Goal: Task Accomplishment & Management: Complete application form

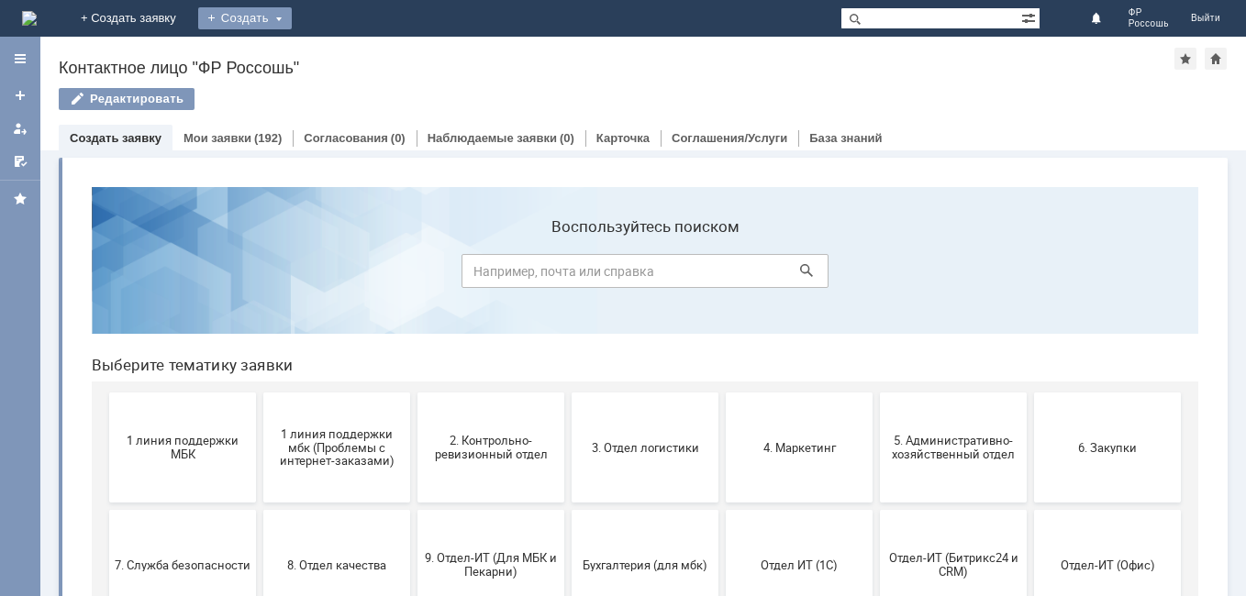
click at [292, 17] on div "Создать" at bounding box center [245, 18] width 94 height 22
click at [341, 55] on link "Заявка" at bounding box center [271, 55] width 139 height 22
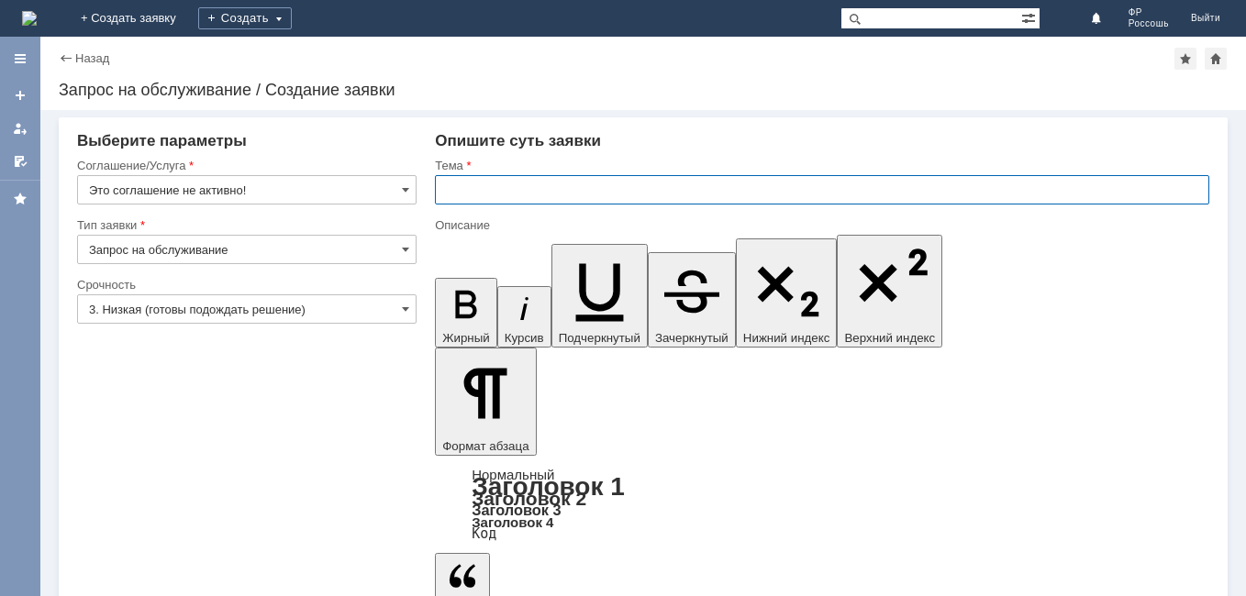
click at [472, 188] on input "text" at bounding box center [822, 189] width 774 height 29
type input "P"
type input "Заказ тестеров"
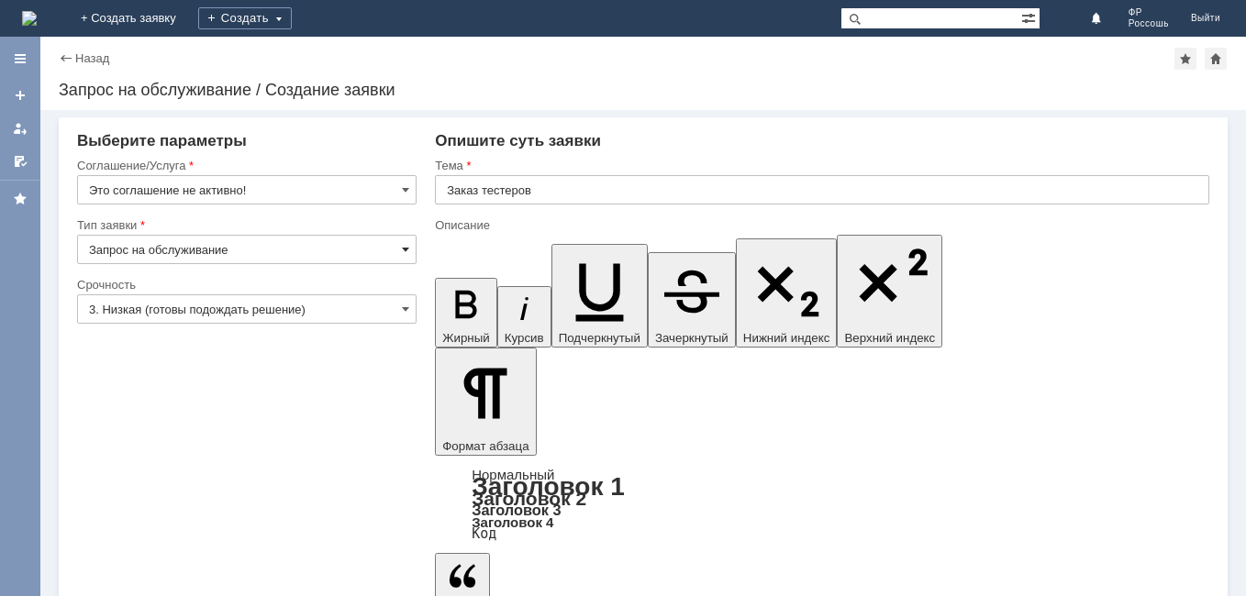
click at [406, 248] on span at bounding box center [405, 249] width 7 height 15
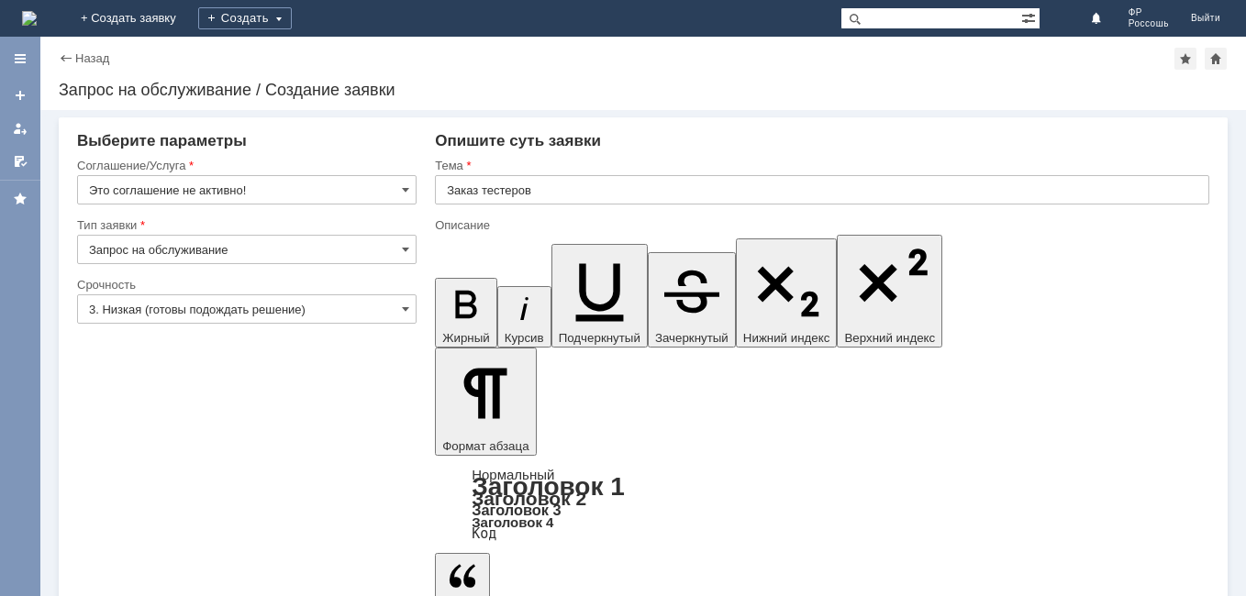
type input "Запрос на обслуживание"
click at [405, 308] on span at bounding box center [405, 309] width 7 height 15
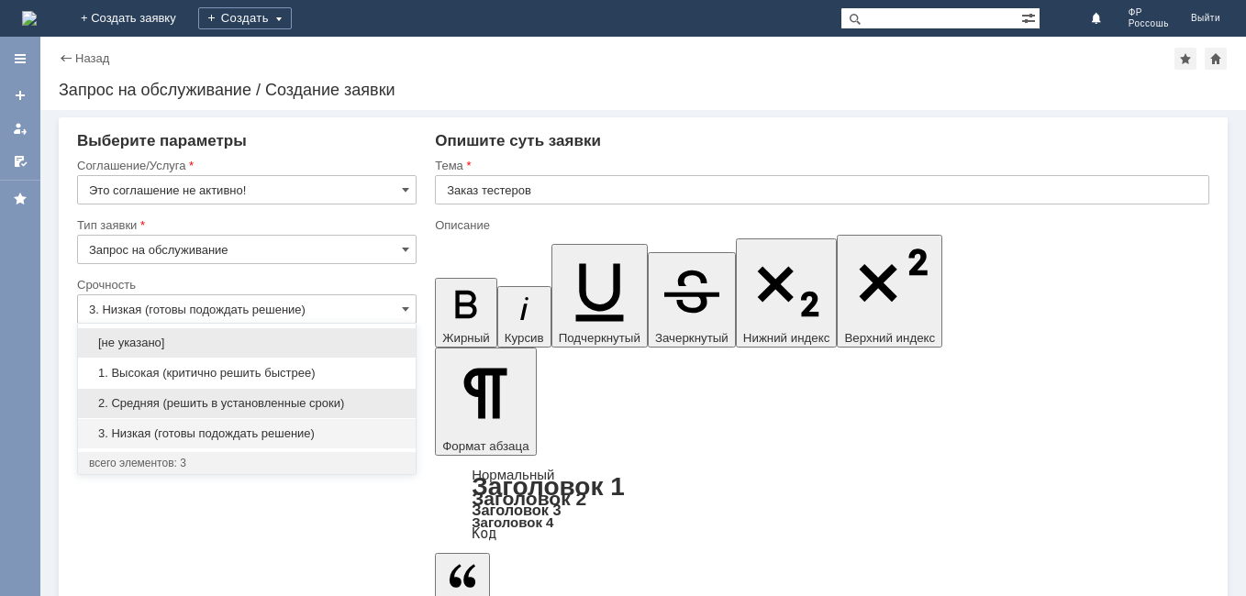
click at [295, 407] on span "2. Средняя (решить в установленные сроки)" at bounding box center [247, 403] width 316 height 15
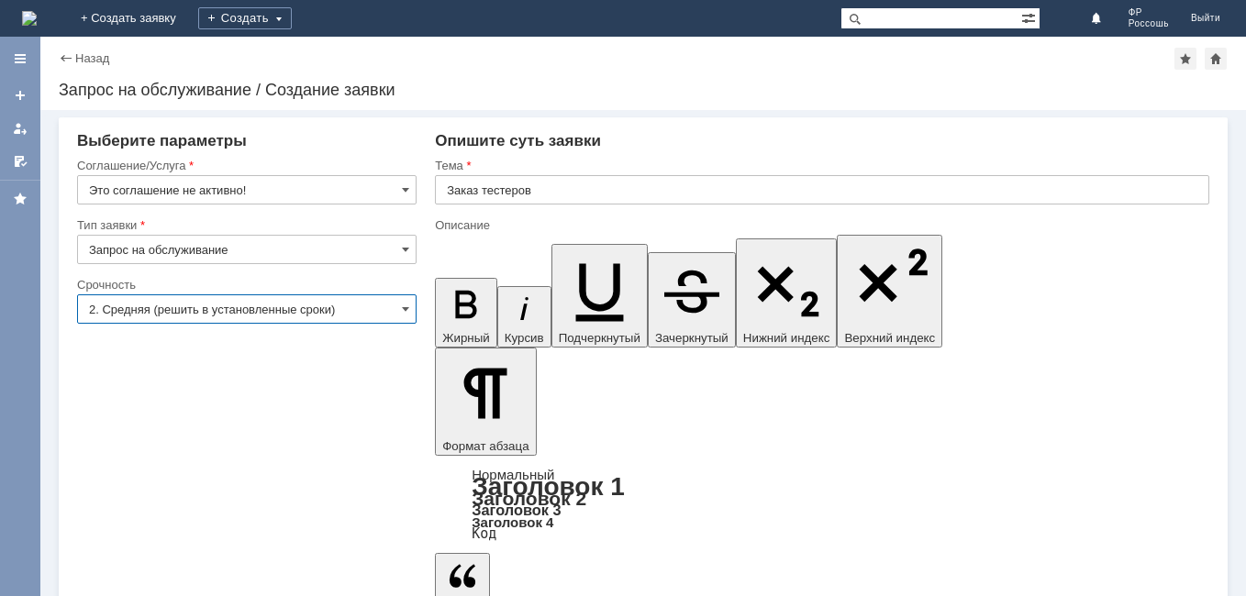
type input "2. Средняя (решить в установленные сроки)"
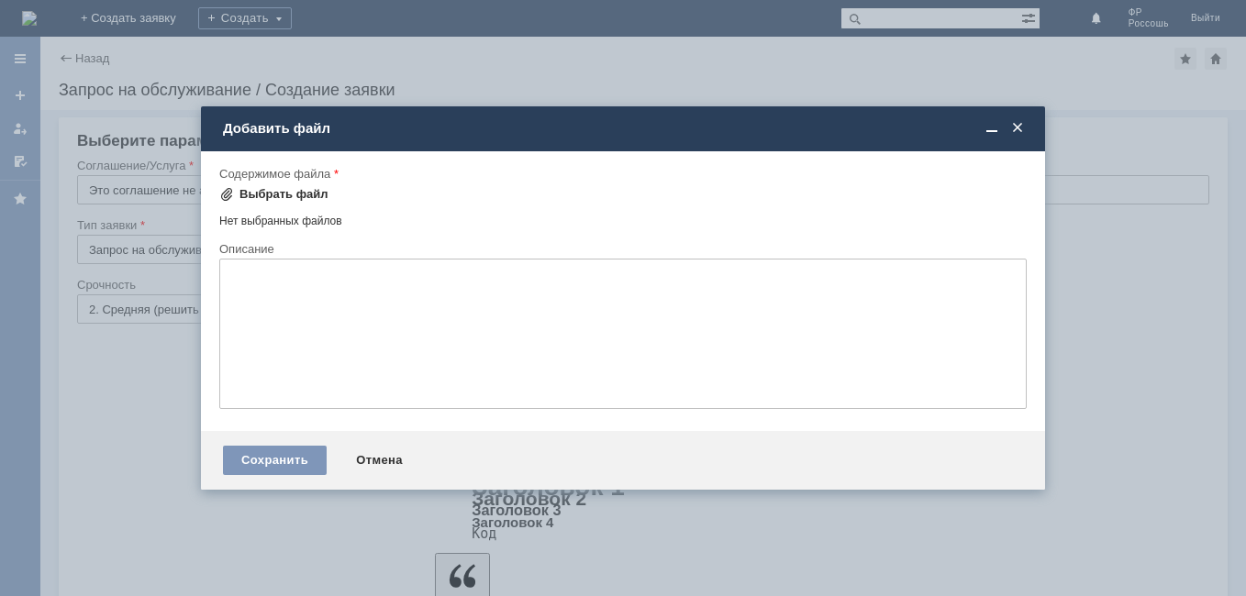
click at [248, 187] on div "Выбрать файл" at bounding box center [283, 194] width 89 height 15
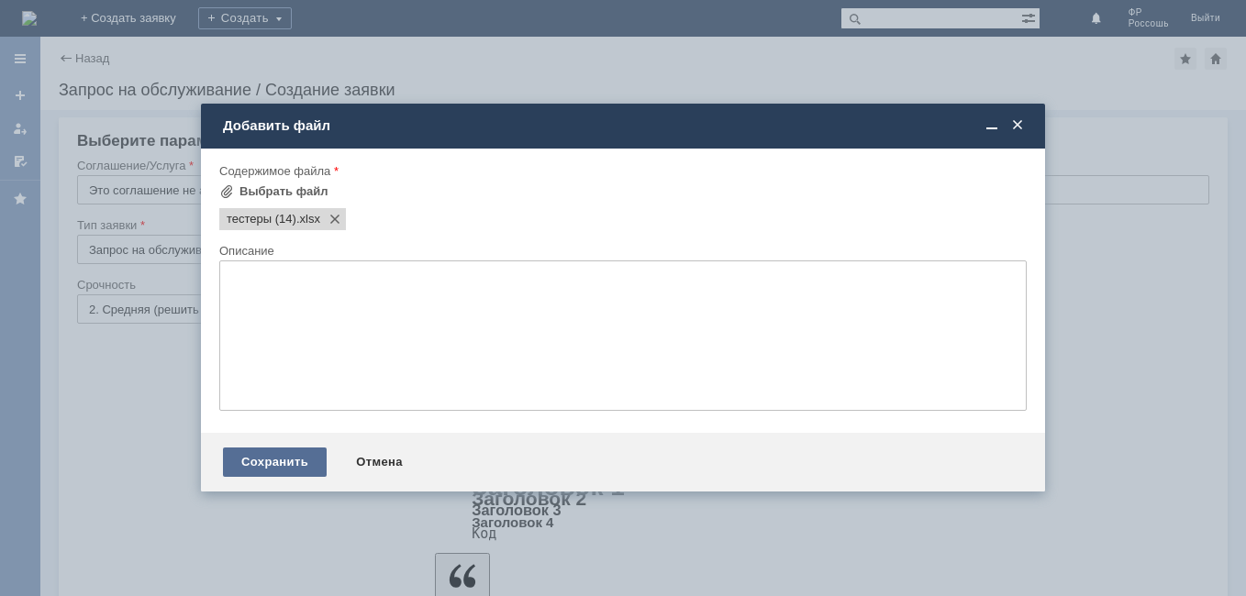
click at [292, 470] on div "Сохранить" at bounding box center [275, 462] width 104 height 29
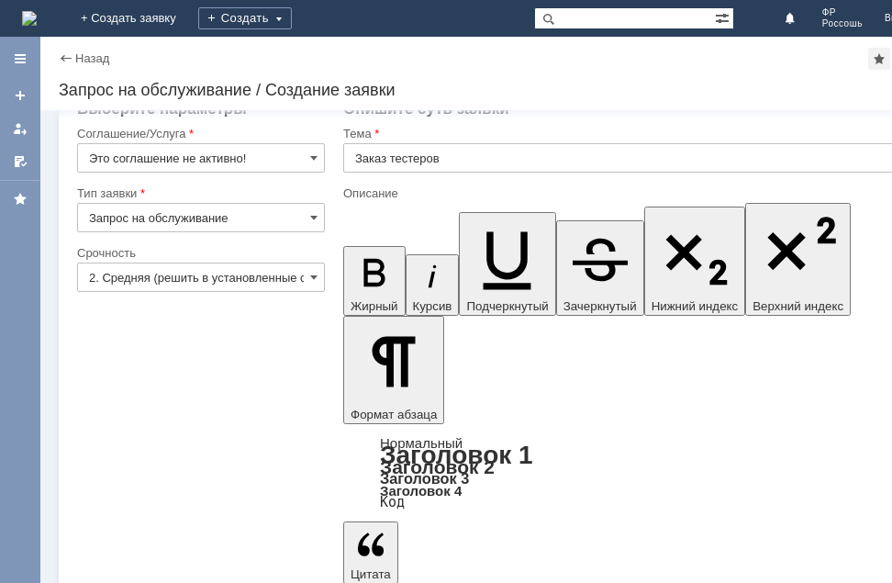
scroll to position [48, 0]
